Goal: Check status

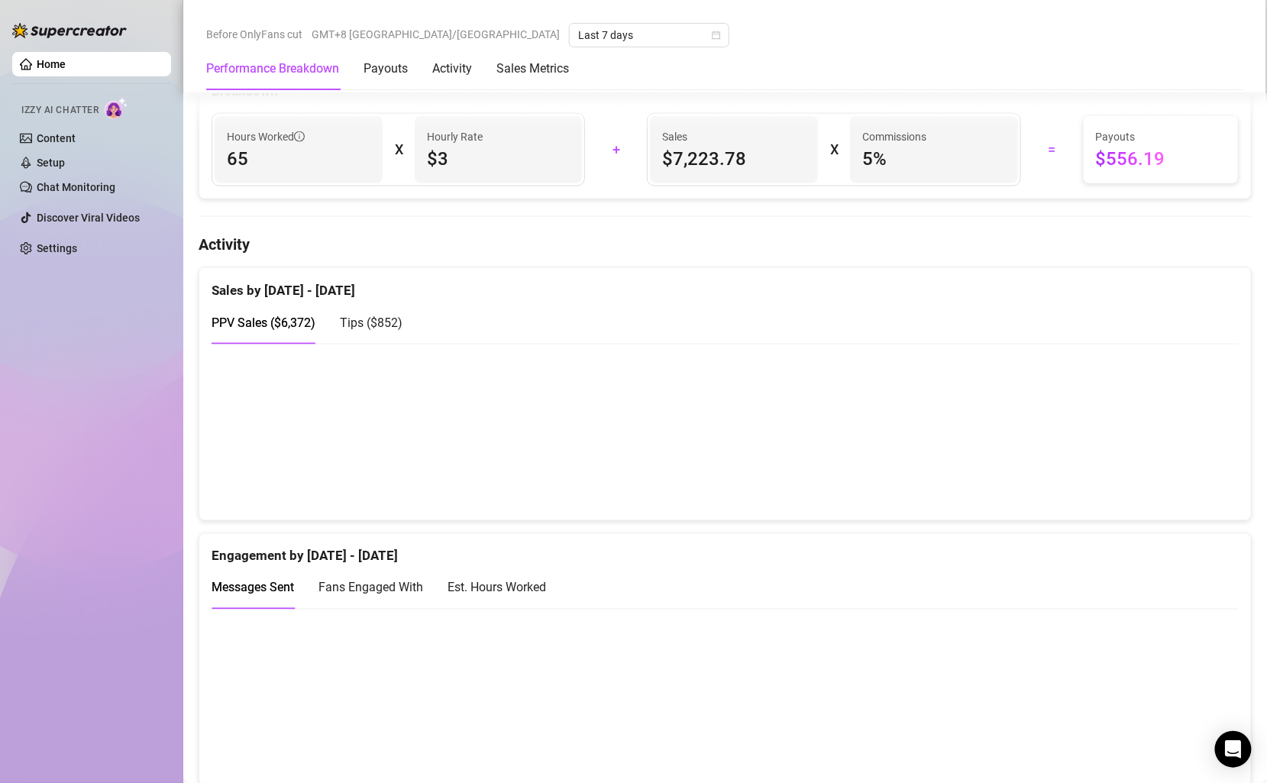
scroll to position [652, 0]
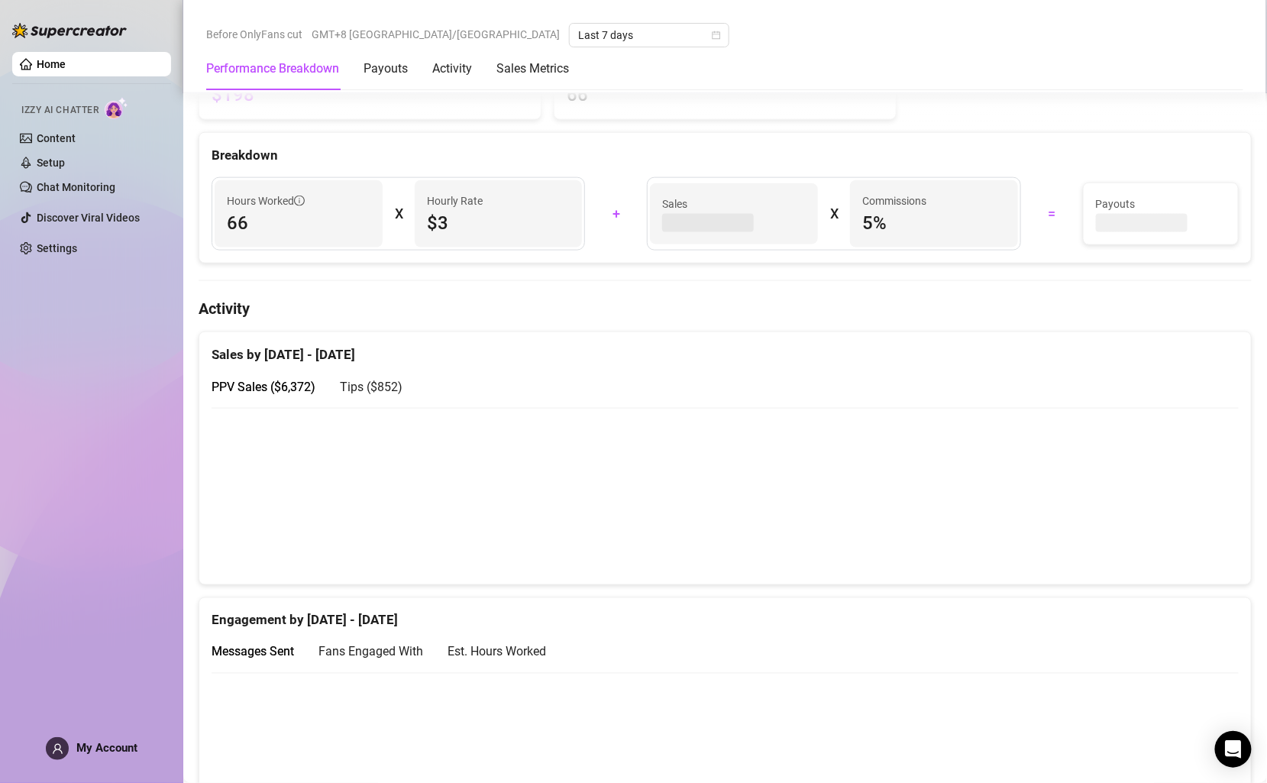
scroll to position [614, 0]
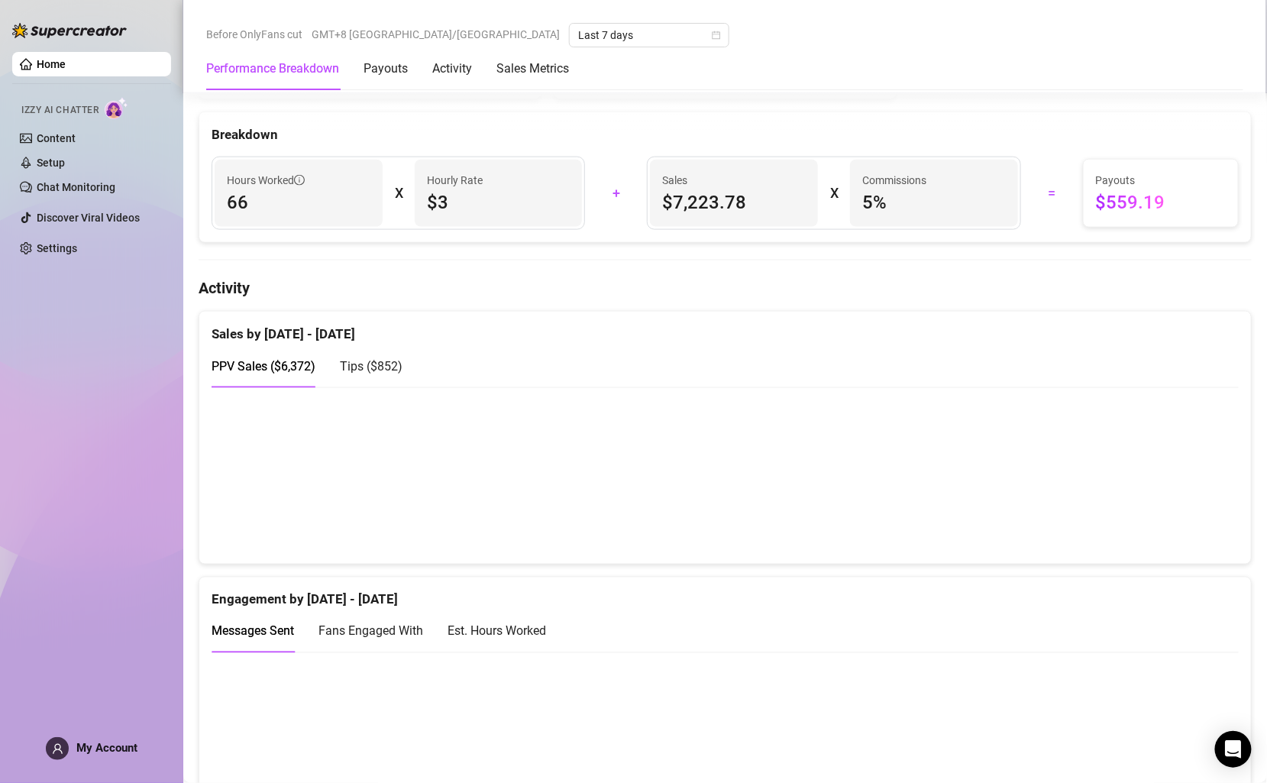
click at [370, 361] on span "Tips ( $852 )" at bounding box center [371, 366] width 63 height 15
click at [299, 362] on span "PPV Sales ( $6,372 )" at bounding box center [264, 366] width 104 height 15
click at [387, 359] on span "Tips ( $852 )" at bounding box center [371, 366] width 63 height 15
click at [280, 361] on span "PPV Sales ( $6,372 )" at bounding box center [264, 366] width 104 height 15
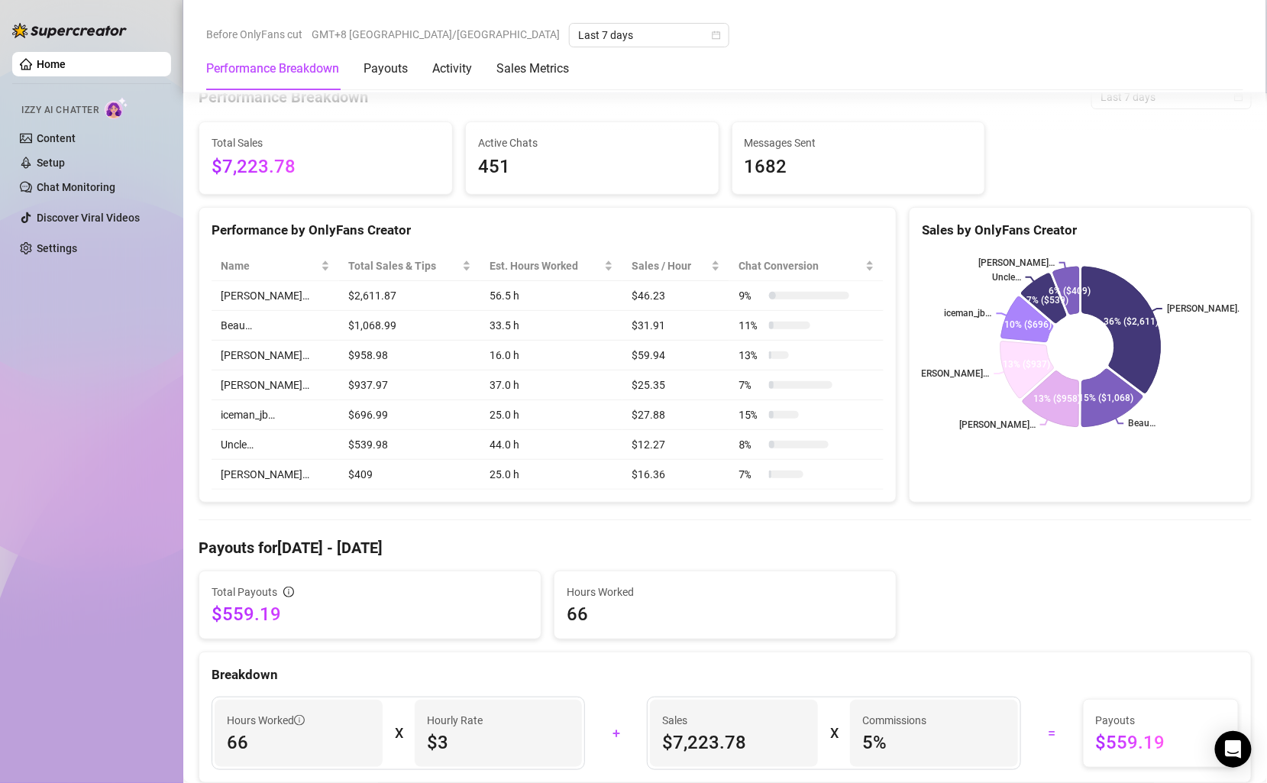
scroll to position [0, 0]
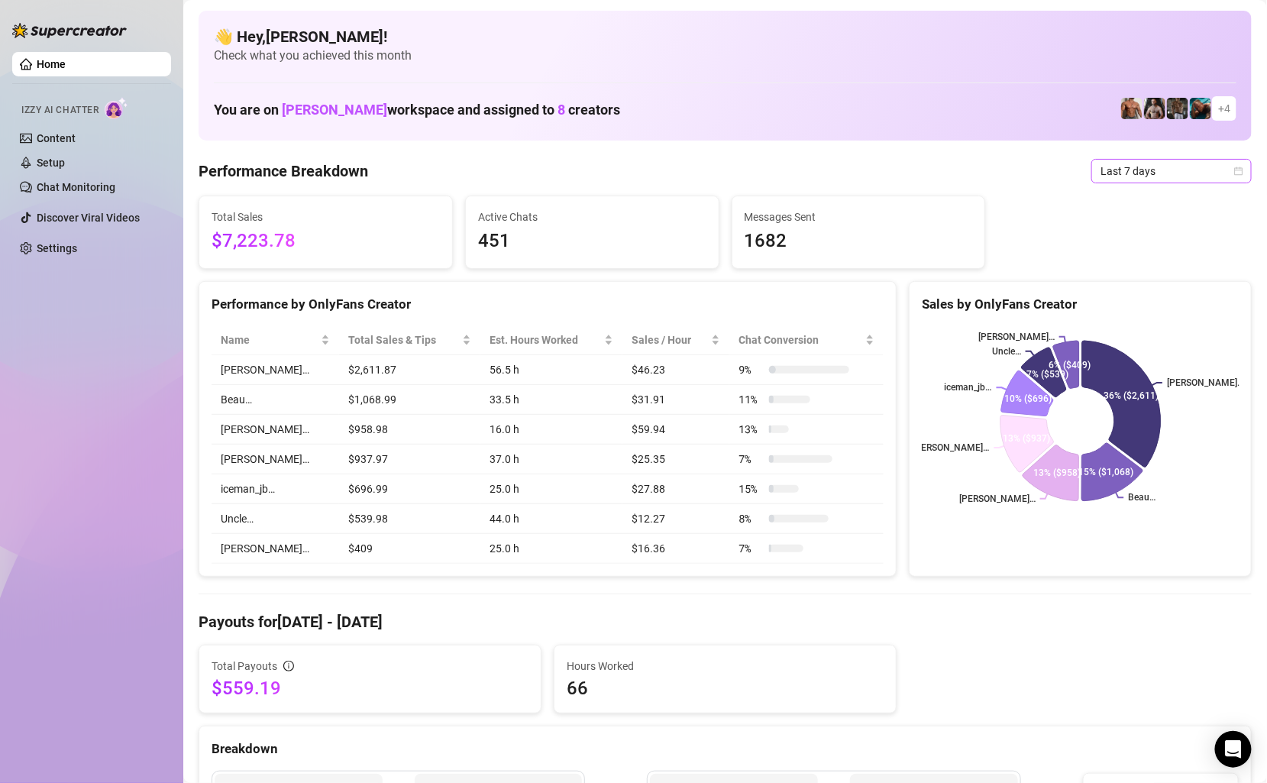
click at [1137, 181] on span "Last 7 days" at bounding box center [1172, 171] width 142 height 23
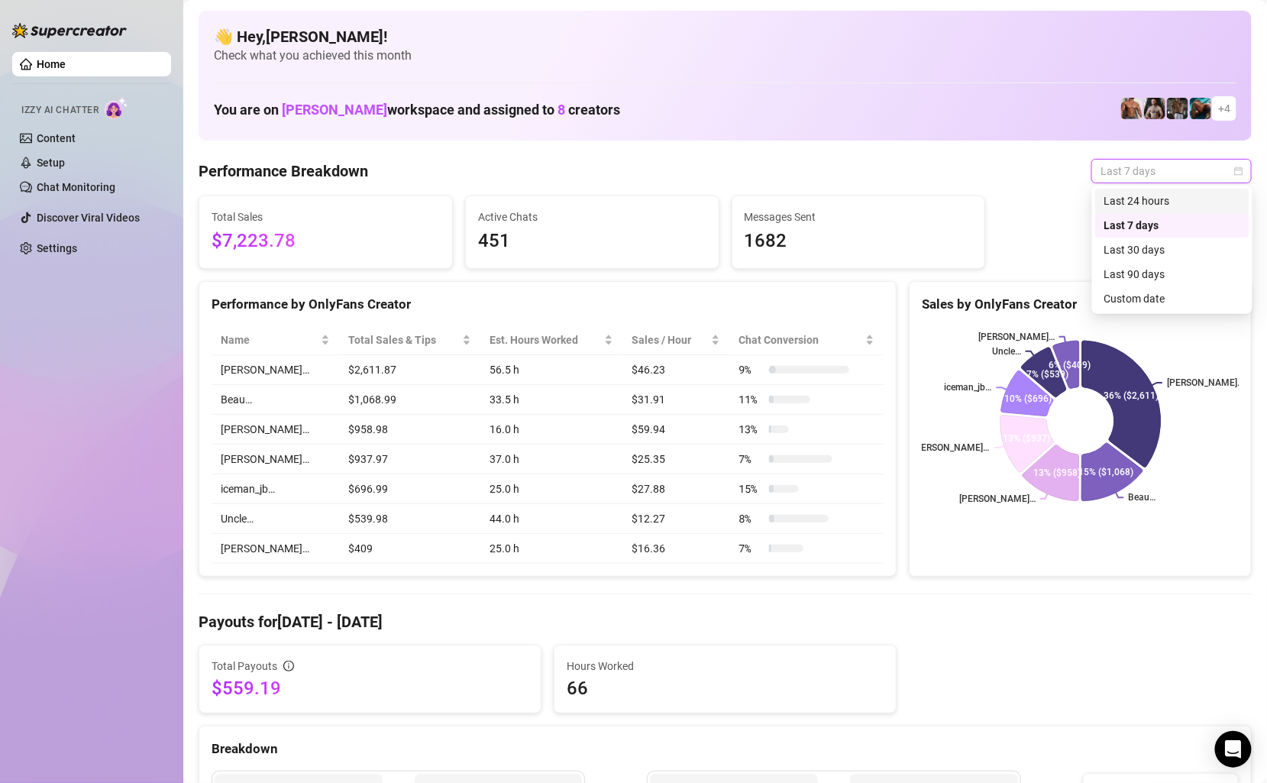
click at [1137, 203] on div "Last 24 hours" at bounding box center [1173, 201] width 136 height 17
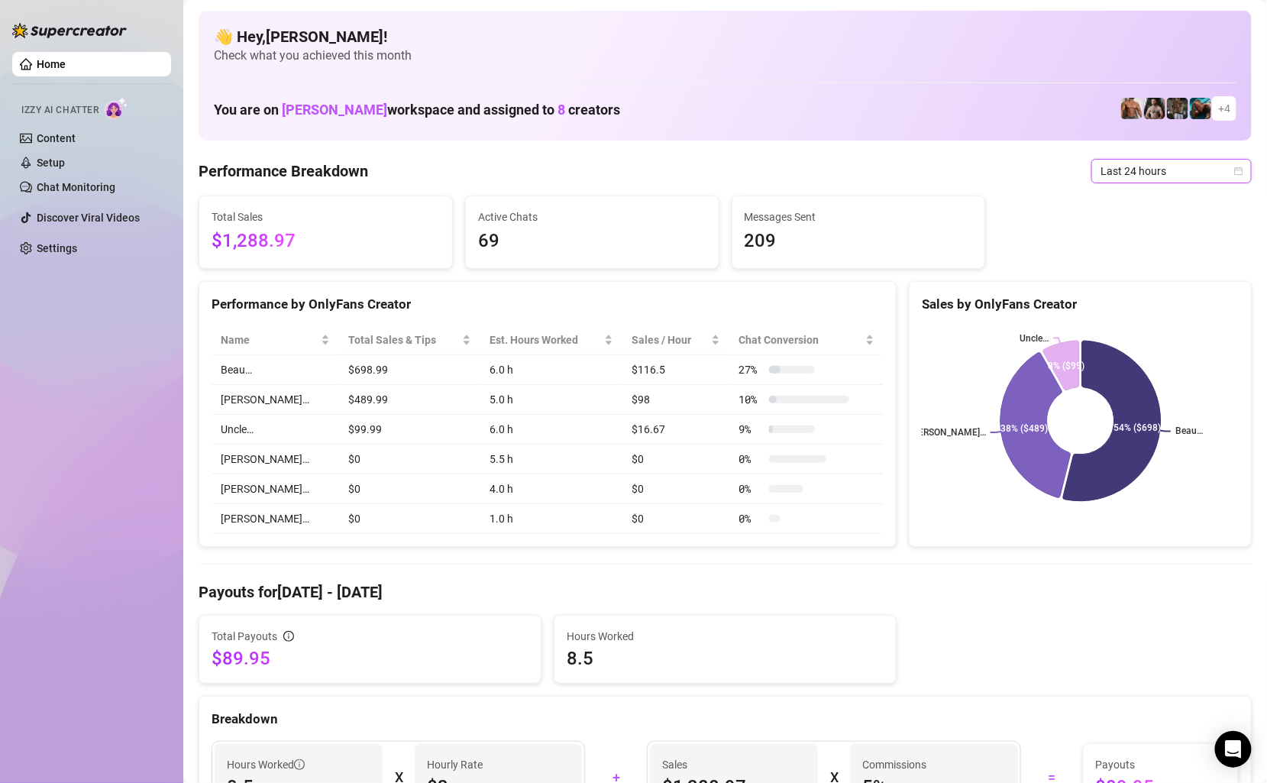
scroll to position [5, 0]
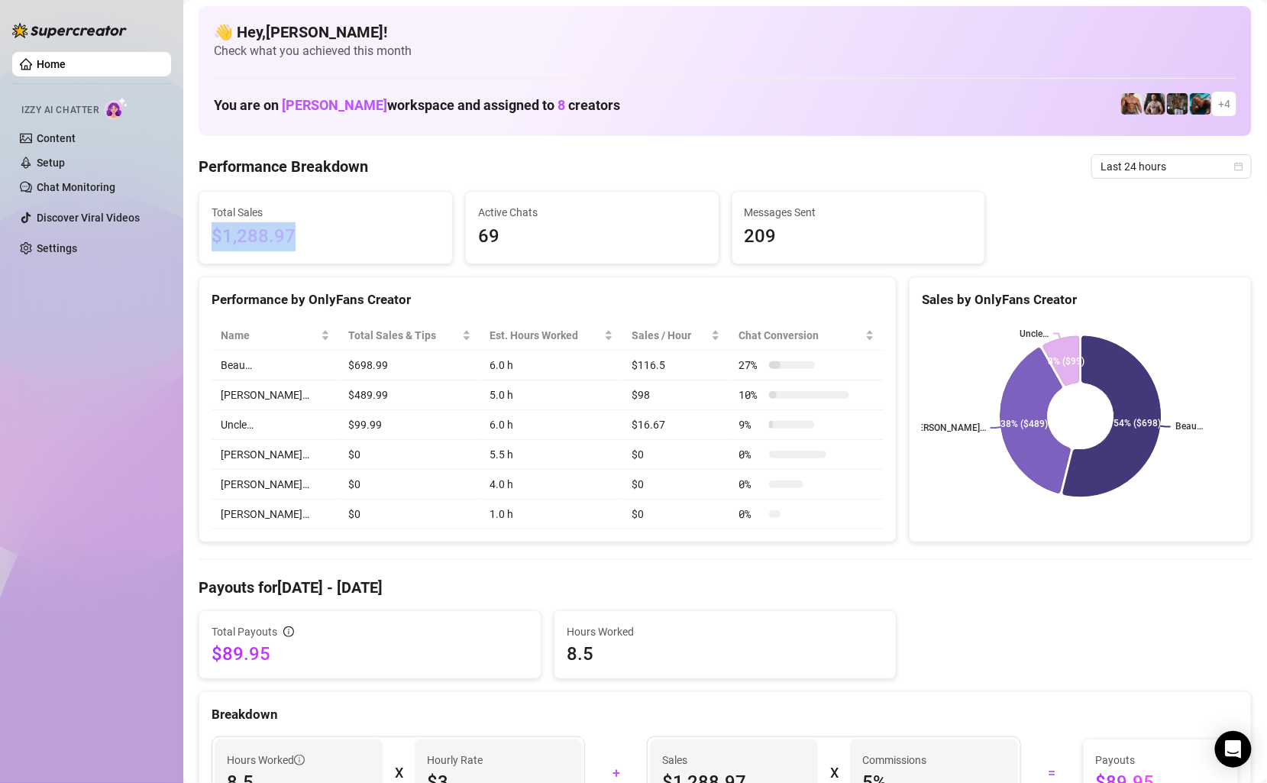
copy span "$1,288.97"
drag, startPoint x: 306, startPoint y: 235, endPoint x: 205, endPoint y: 233, distance: 100.9
click at [205, 233] on div "Total Sales $1,288.97" at bounding box center [325, 228] width 253 height 72
